Goal: Communication & Community: Ask a question

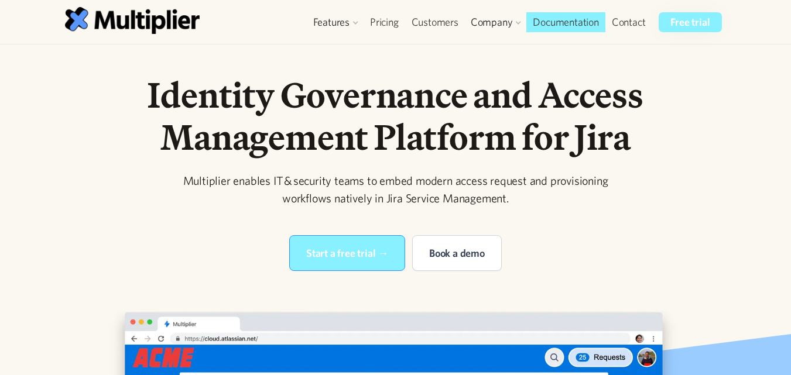
click at [669, 187] on div "Identity Governance and Access Management Platform for Jira Multiplier enables …" at bounding box center [396, 172] width 600 height 197
click at [632, 20] on link "Contact" at bounding box center [629, 22] width 47 height 20
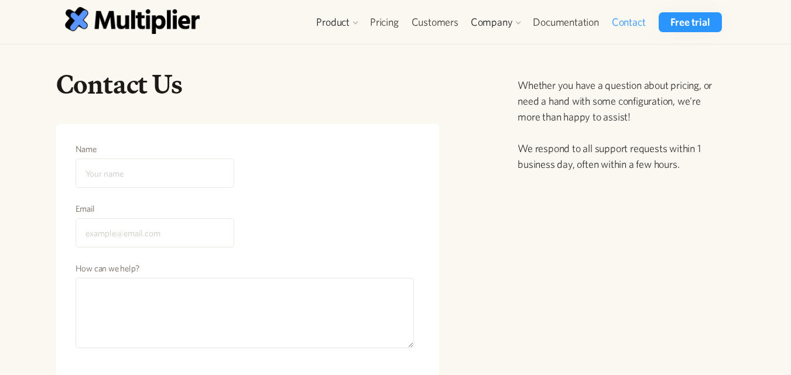
click at [755, 117] on div "Contact Us Name Email How can we help? Send Message Your request has been submi…" at bounding box center [396, 279] width 720 height 422
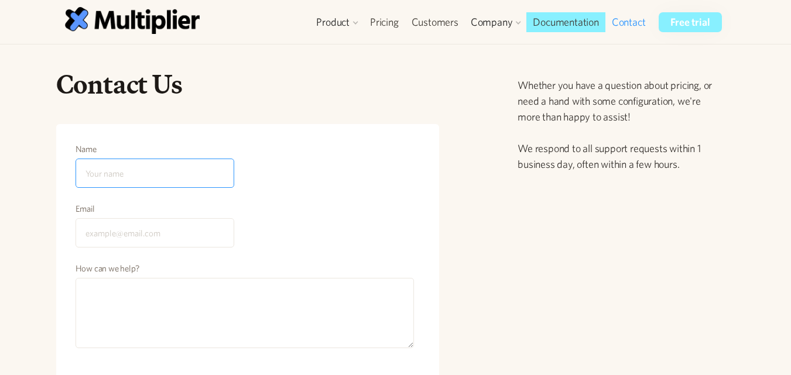
click at [101, 168] on input "Name" at bounding box center [155, 173] width 159 height 29
type input "Info Garcia seo"
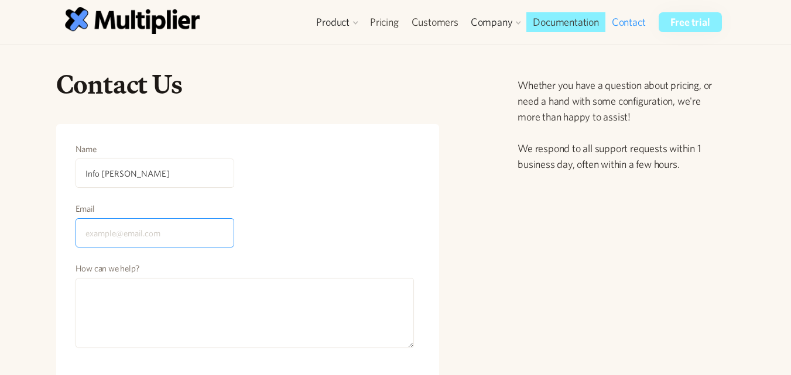
type input "infogarciaseo@gmail.com"
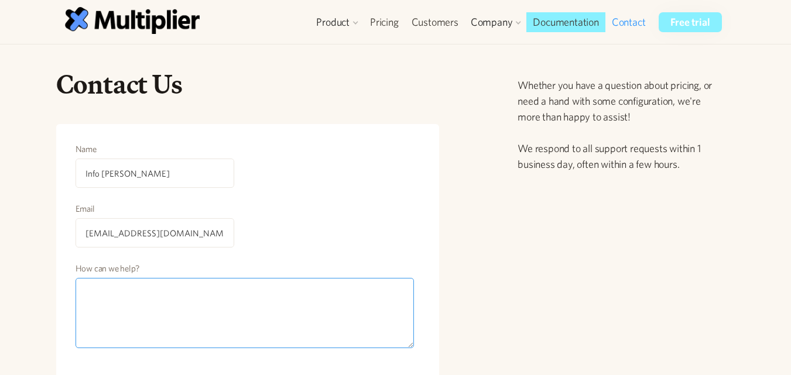
click at [122, 340] on textarea "How can we help?" at bounding box center [245, 313] width 339 height 70
paste textarea "Hi customer Here from Garciaseo It will be the pleasure of helping you with you…"
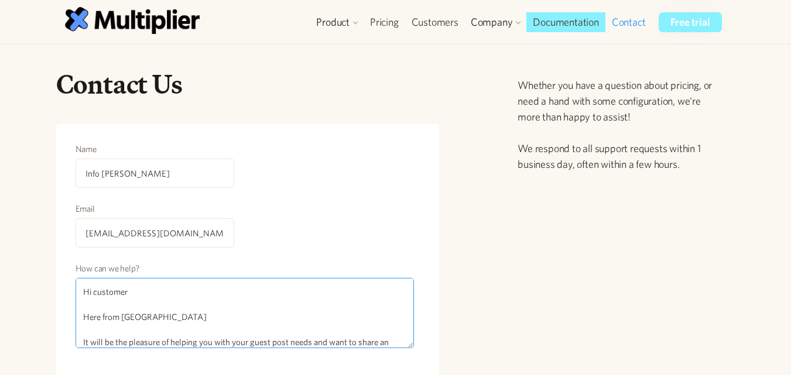
scroll to position [364, 0]
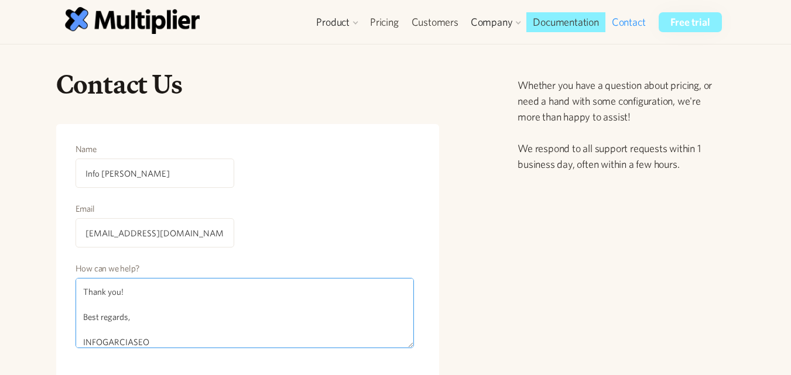
type textarea "Hi customer Here from Garciaseo It will be the pleasure of helping you with you…"
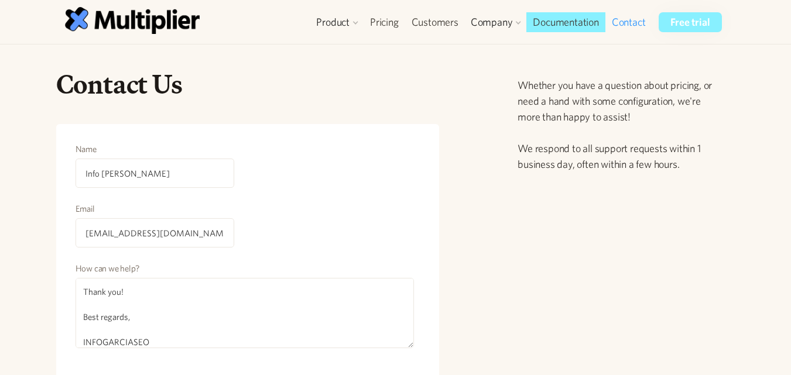
click at [465, 216] on div "Contact Us Name Info Garcia seo Email infogarciaseo@gmail.com How can we help? …" at bounding box center [391, 279] width 689 height 422
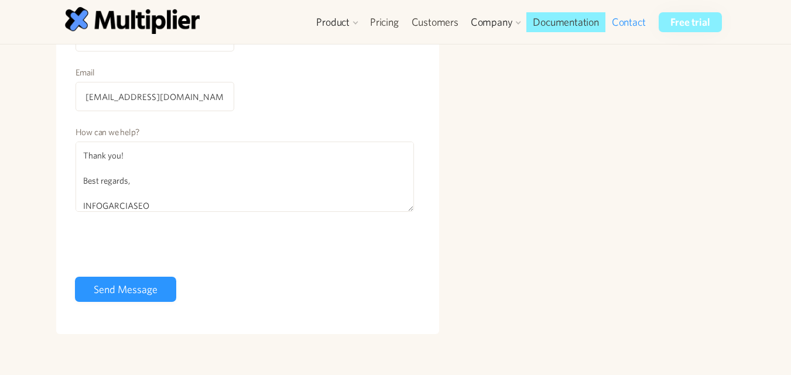
scroll to position [164, 0]
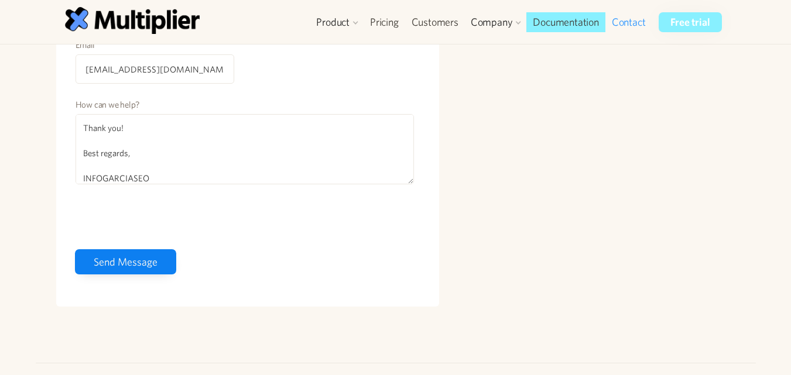
click at [135, 268] on input "Send Message" at bounding box center [125, 261] width 101 height 25
type input "Please wait..."
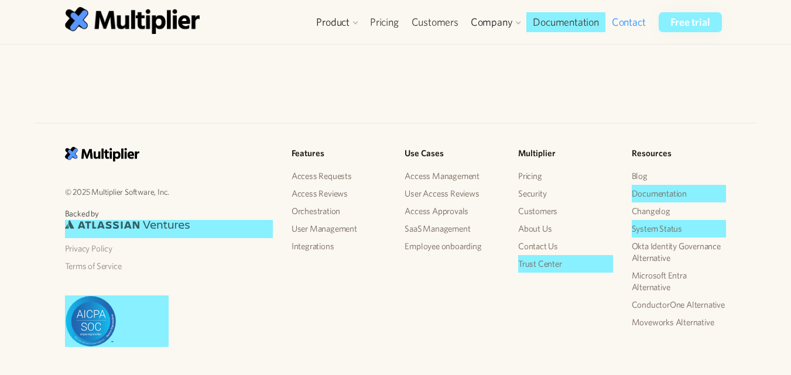
scroll to position [363, 0]
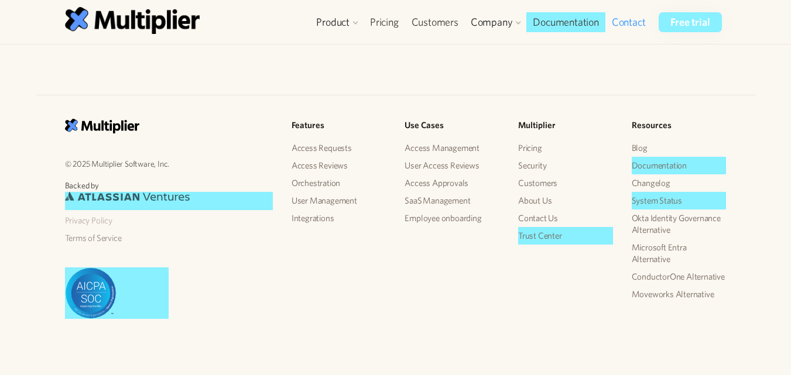
click at [79, 223] on link "Privacy Policy" at bounding box center [169, 221] width 208 height 18
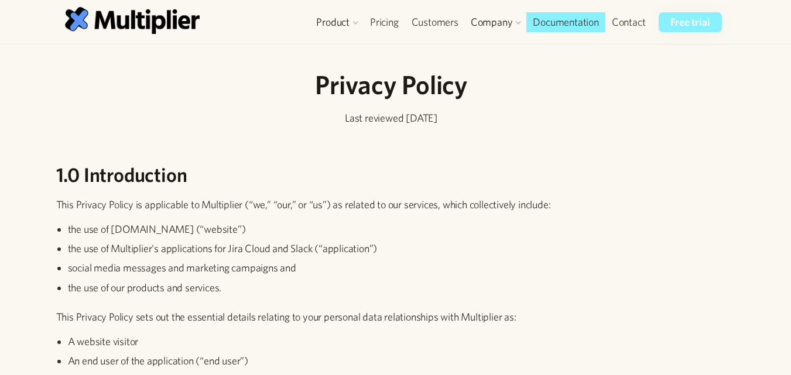
drag, startPoint x: 532, startPoint y: 239, endPoint x: 555, endPoint y: 218, distance: 31.5
click at [532, 239] on ul "the use of multiplierhq.com (“website”) the use of Multiplier's applications fo…" at bounding box center [391, 261] width 671 height 78
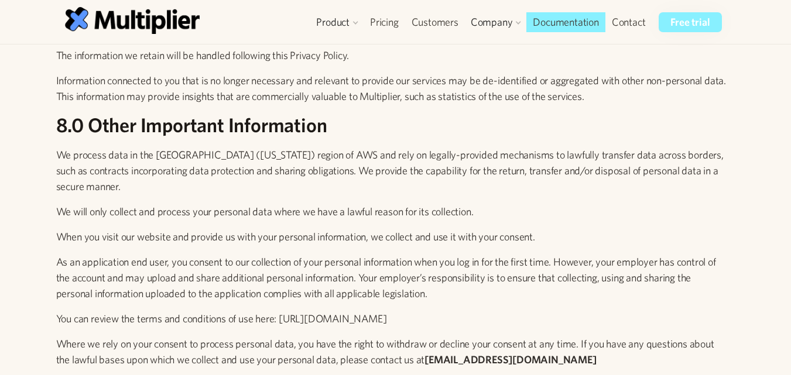
scroll to position [3987, 0]
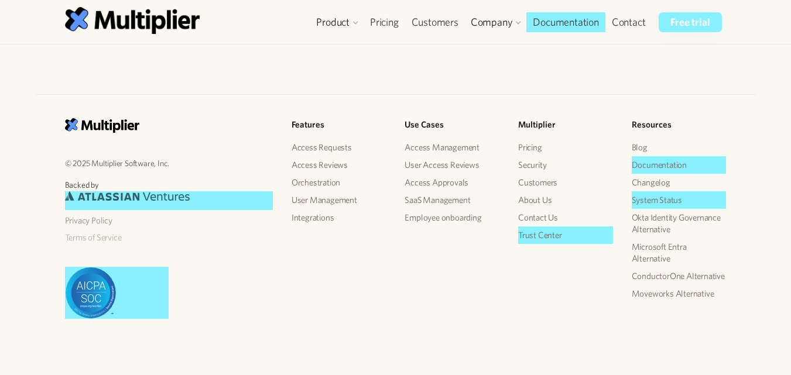
click at [94, 239] on link "Terms of Service" at bounding box center [169, 238] width 208 height 18
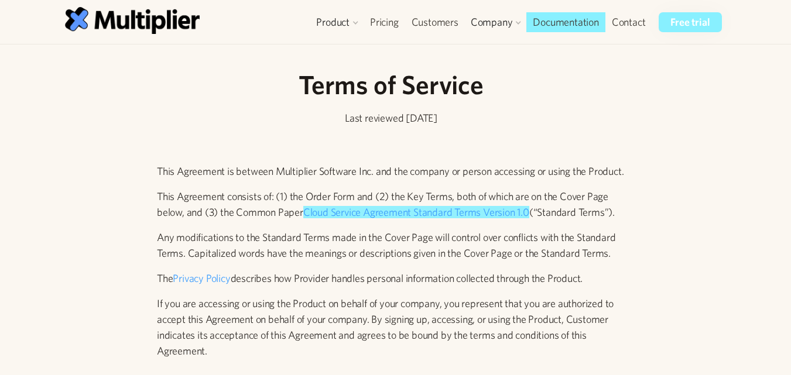
click at [498, 43] on link "About" at bounding box center [500, 49] width 54 height 21
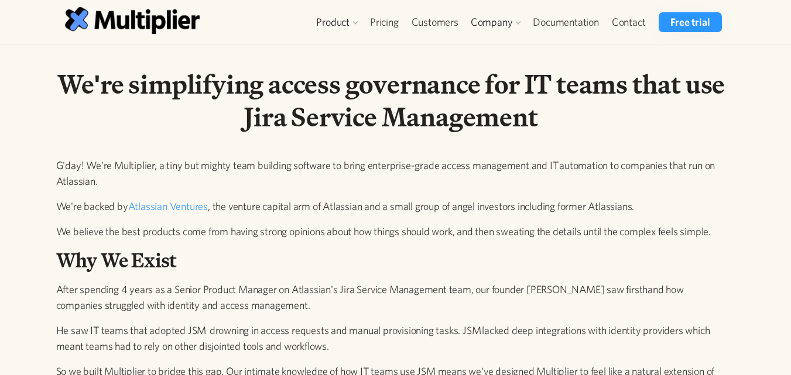
click at [686, 101] on h1 "We're simplifying access governance for IT teams that use Jira Service Manageme…" at bounding box center [391, 101] width 671 height 66
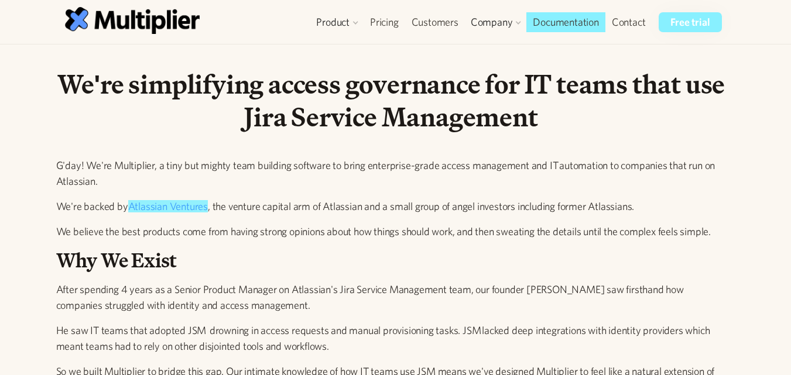
click at [709, 159] on p "G'day! We're Multiplier, a tiny but mighty team building software to bring ente…" at bounding box center [391, 174] width 671 height 32
